Goal: Find specific page/section: Find specific page/section

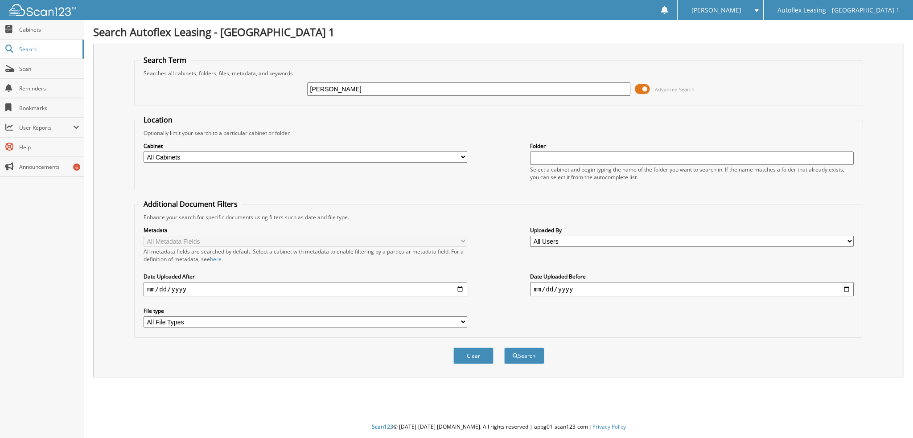
type input "[PERSON_NAME]"
click at [504, 348] on button "Search" at bounding box center [524, 356] width 40 height 16
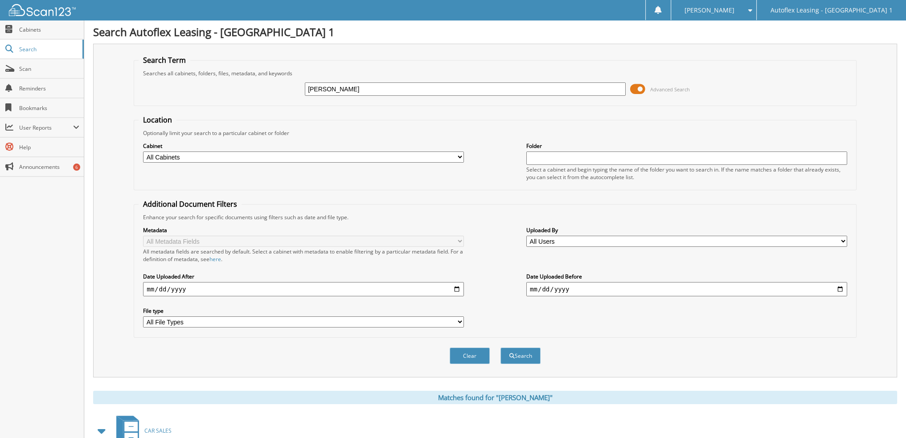
click at [636, 89] on span at bounding box center [637, 88] width 15 height 13
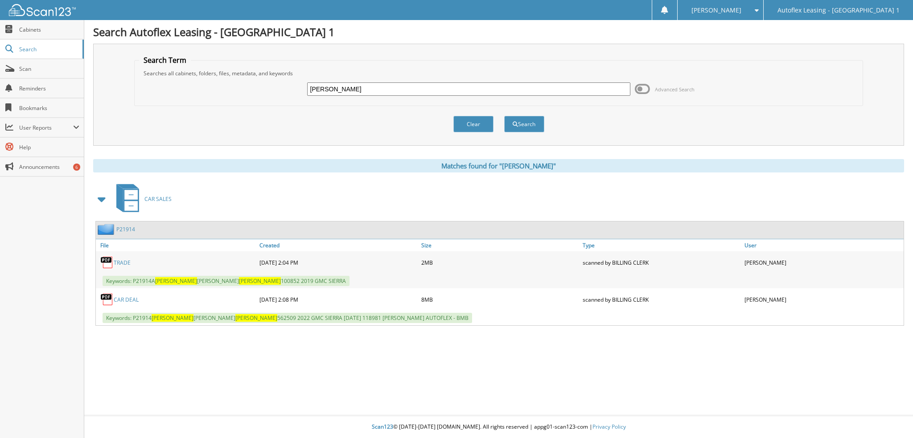
click at [119, 298] on link "CAR DEAL" at bounding box center [126, 300] width 25 height 8
